Goal: Use online tool/utility: Utilize a website feature to perform a specific function

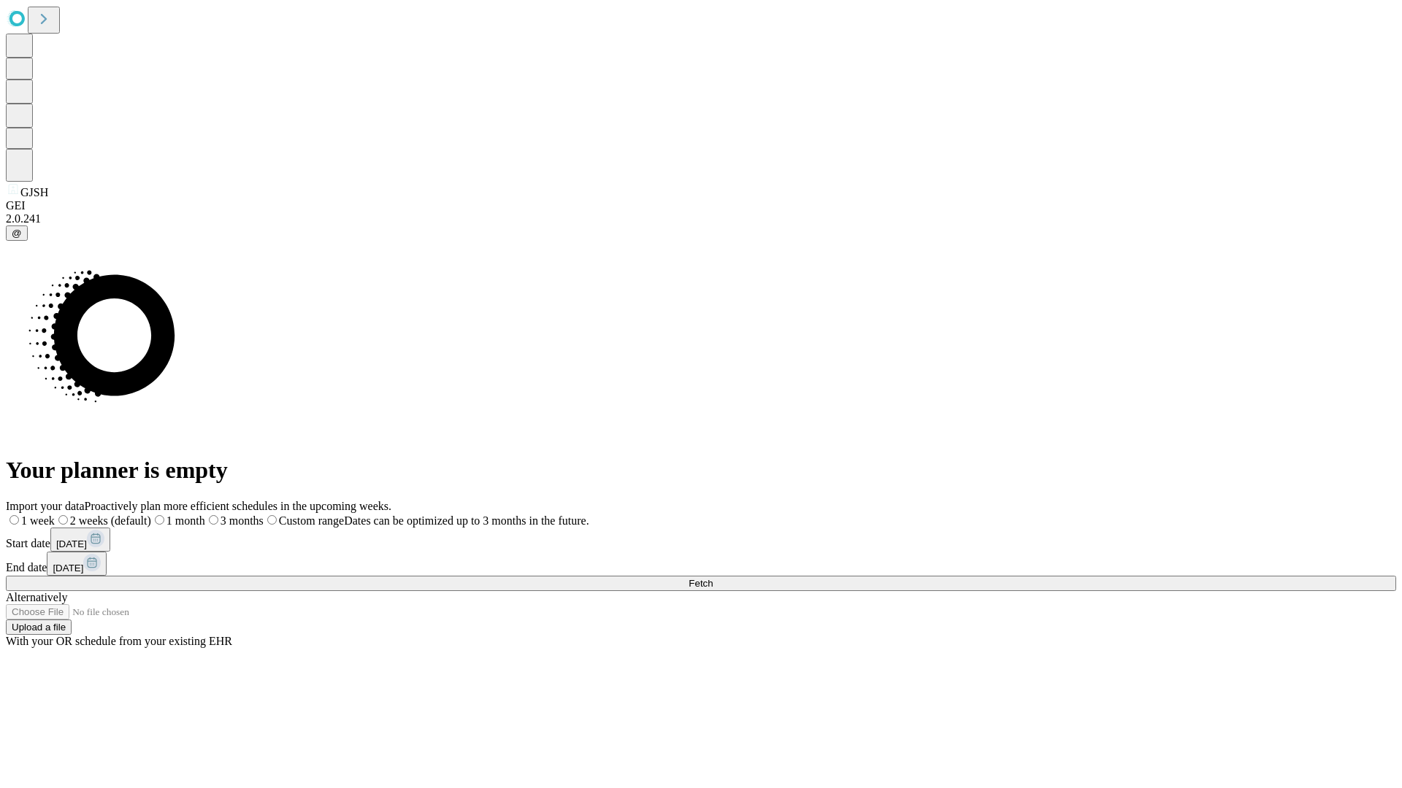
click at [712, 578] on span "Fetch" at bounding box center [700, 583] width 24 height 11
